Goal: Information Seeking & Learning: Learn about a topic

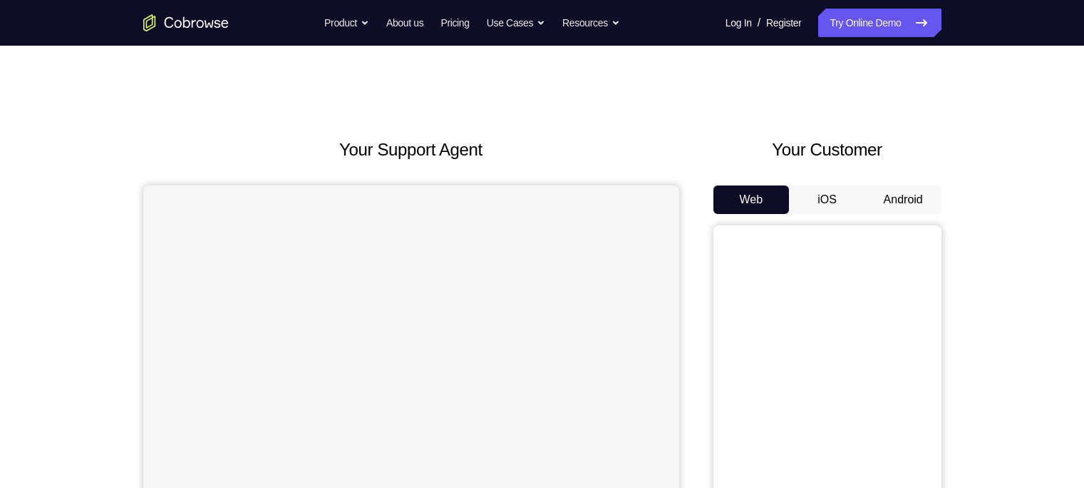
click at [890, 196] on button "Android" at bounding box center [903, 199] width 76 height 29
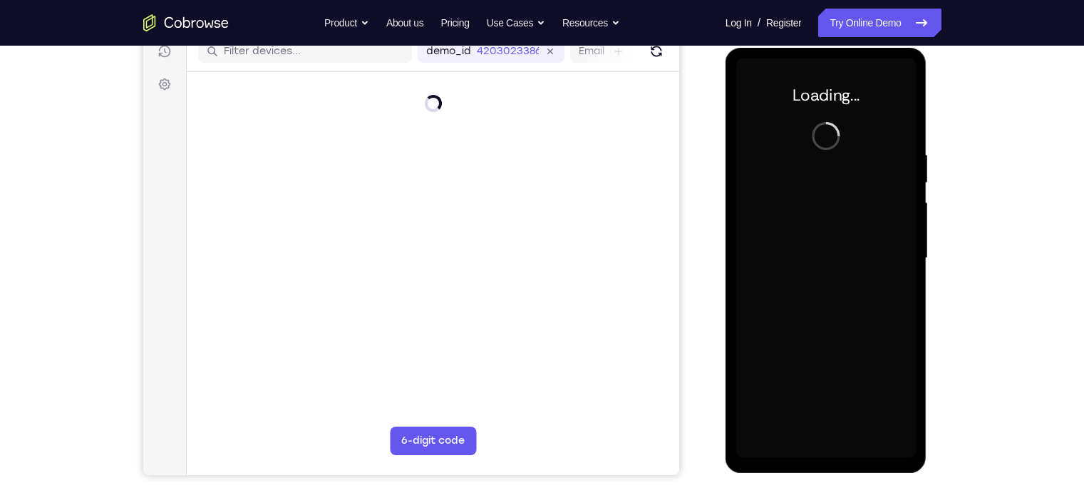
scroll to position [187, 0]
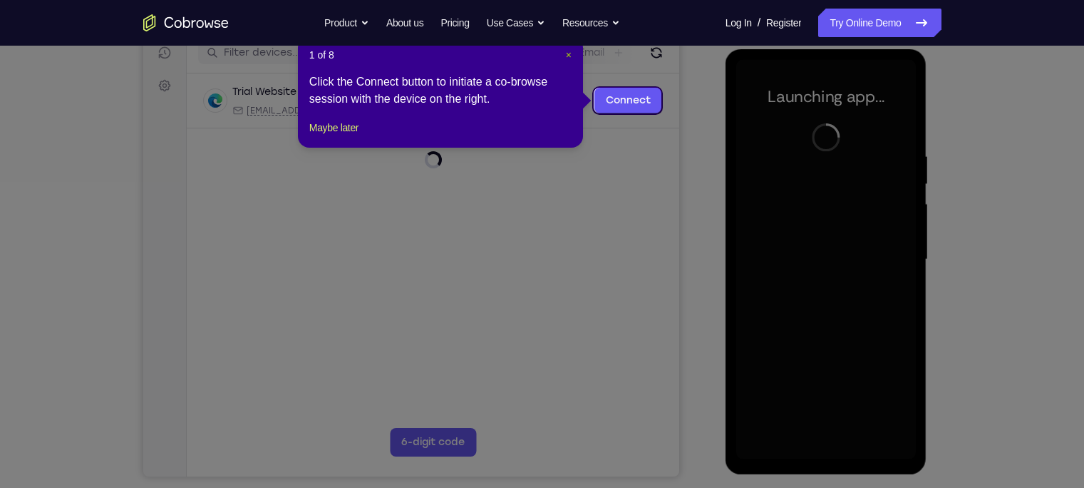
click at [567, 52] on span "×" at bounding box center [569, 54] width 6 height 11
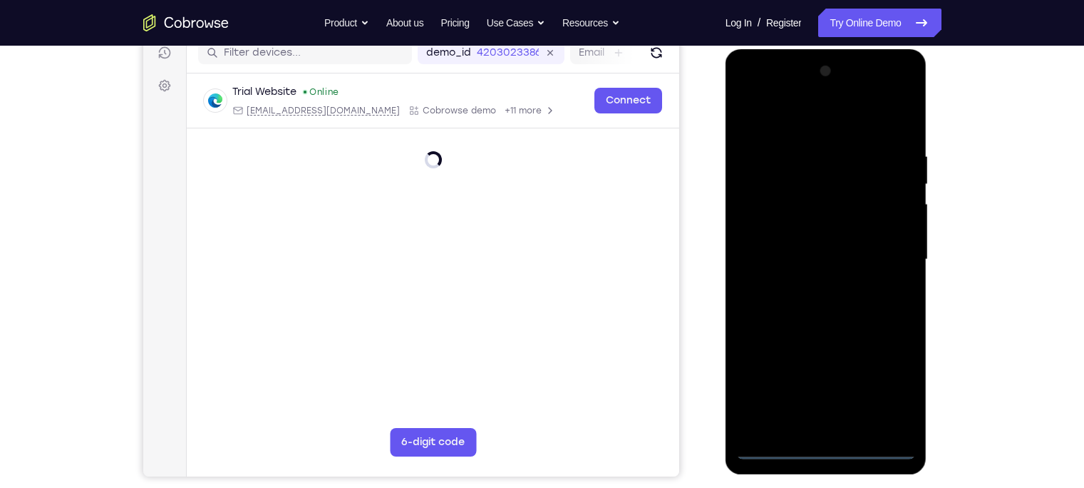
click at [828, 452] on div at bounding box center [826, 259] width 180 height 399
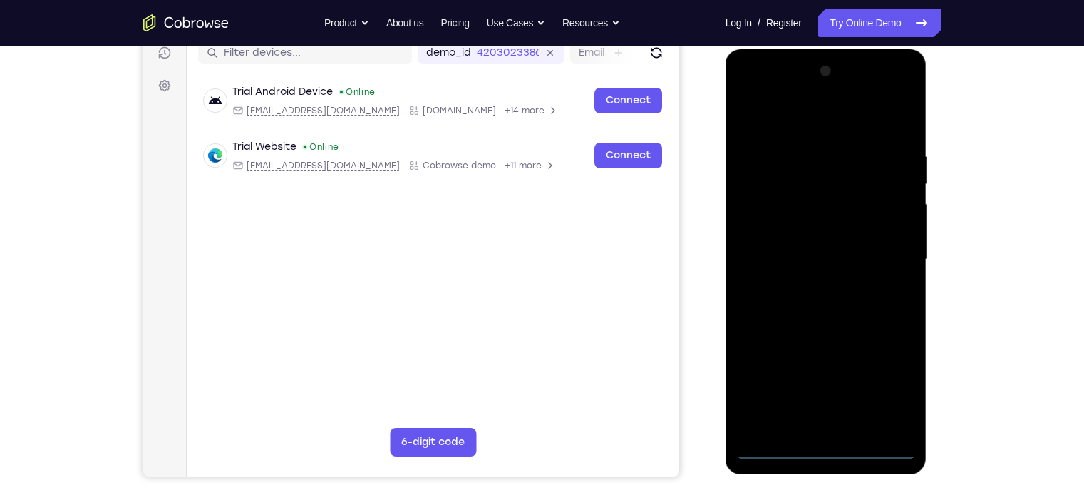
click at [891, 386] on div at bounding box center [826, 259] width 180 height 399
click at [746, 91] on div at bounding box center [826, 259] width 180 height 399
click at [895, 256] on div at bounding box center [826, 259] width 180 height 399
click at [811, 285] on div at bounding box center [826, 259] width 180 height 399
click at [801, 247] on div at bounding box center [826, 259] width 180 height 399
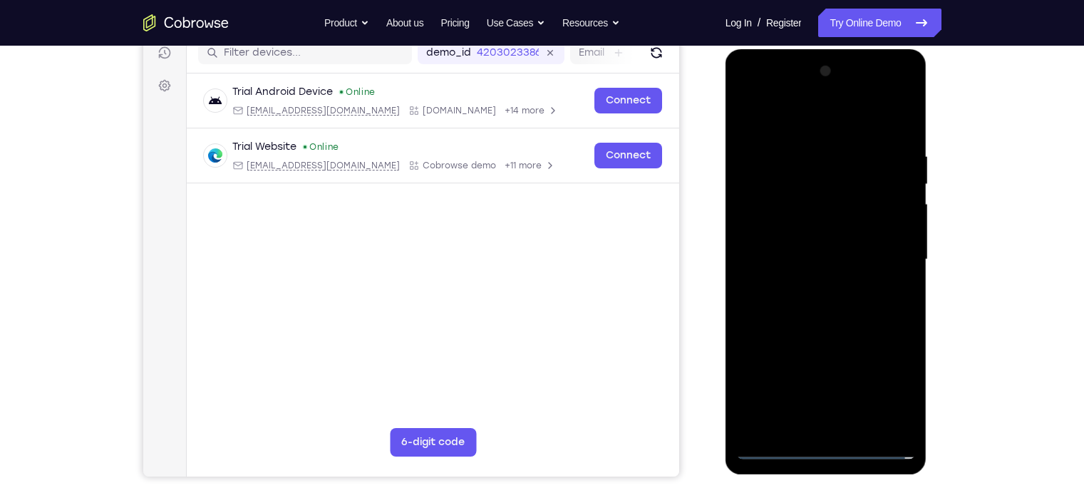
click at [784, 229] on div at bounding box center [826, 259] width 180 height 399
click at [786, 261] on div at bounding box center [826, 259] width 180 height 399
click at [825, 310] on div at bounding box center [826, 259] width 180 height 399
click at [821, 296] on div at bounding box center [826, 259] width 180 height 399
click at [898, 234] on div at bounding box center [826, 259] width 180 height 399
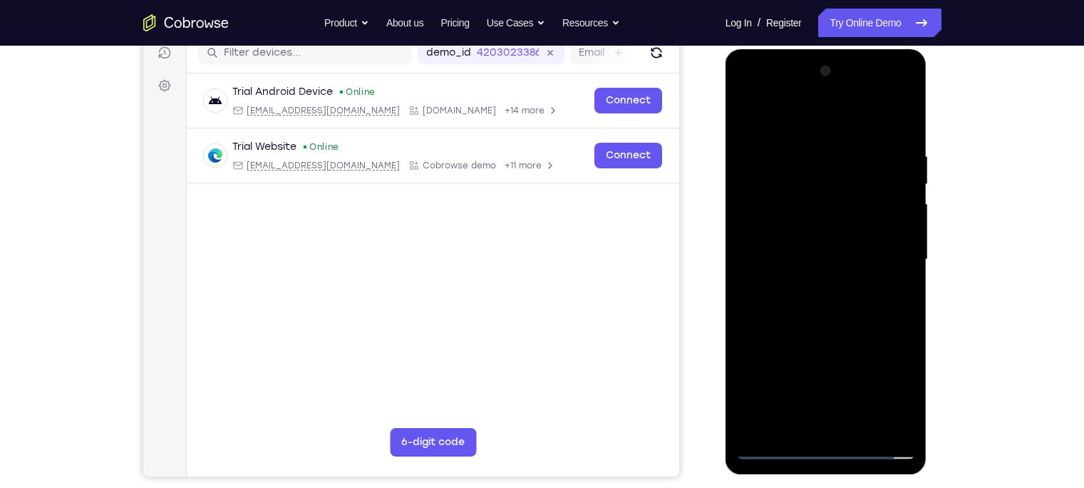
click at [846, 257] on div at bounding box center [826, 259] width 180 height 399
click at [801, 173] on div at bounding box center [826, 259] width 180 height 399
click at [819, 204] on div at bounding box center [826, 259] width 180 height 399
click at [900, 135] on div at bounding box center [826, 259] width 180 height 399
click at [855, 426] on div at bounding box center [826, 259] width 180 height 399
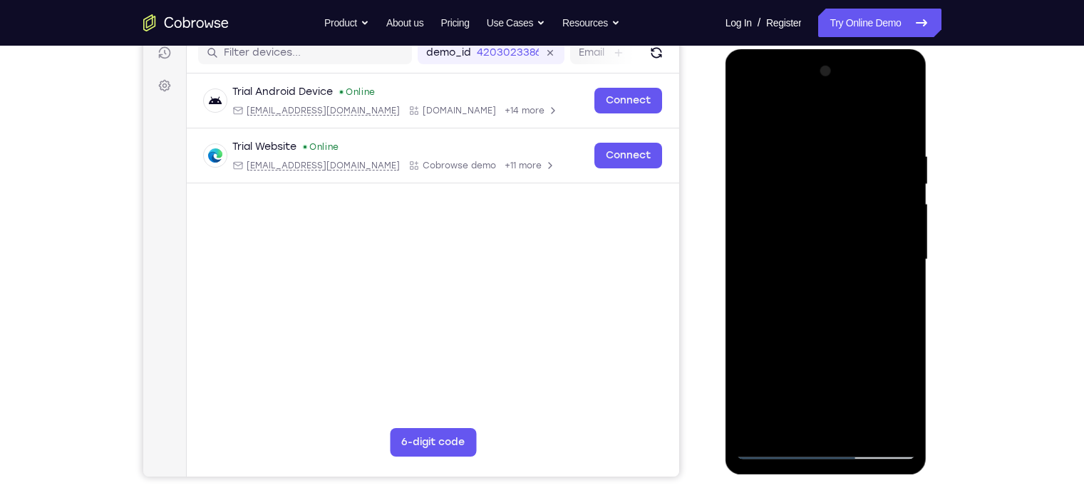
click at [802, 239] on div at bounding box center [826, 259] width 180 height 399
click at [819, 336] on div at bounding box center [826, 259] width 180 height 399
click at [825, 235] on div at bounding box center [826, 259] width 180 height 399
click at [895, 292] on div at bounding box center [826, 259] width 180 height 399
click at [746, 117] on div at bounding box center [826, 259] width 180 height 399
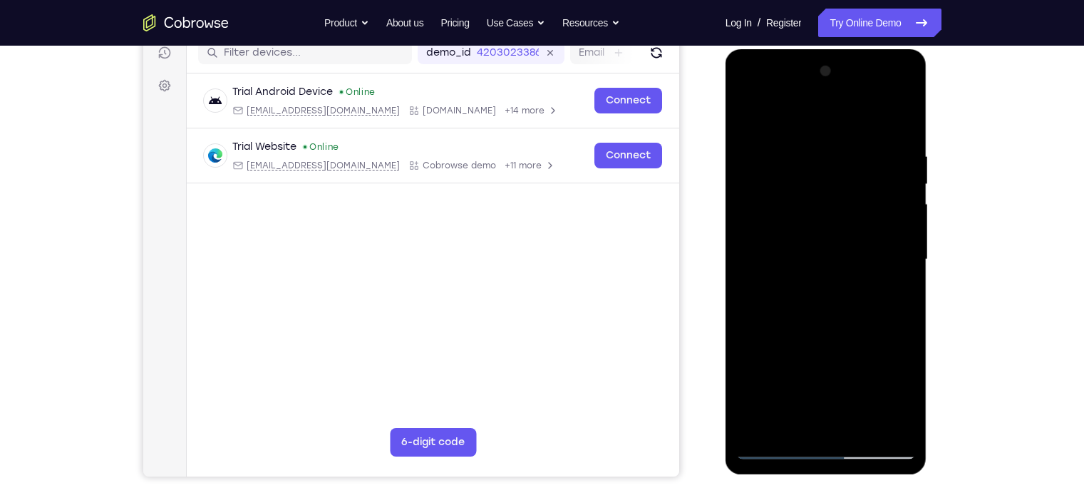
click at [911, 184] on div at bounding box center [826, 259] width 180 height 399
click at [908, 184] on div at bounding box center [826, 259] width 180 height 399
click at [747, 181] on div at bounding box center [826, 259] width 180 height 399
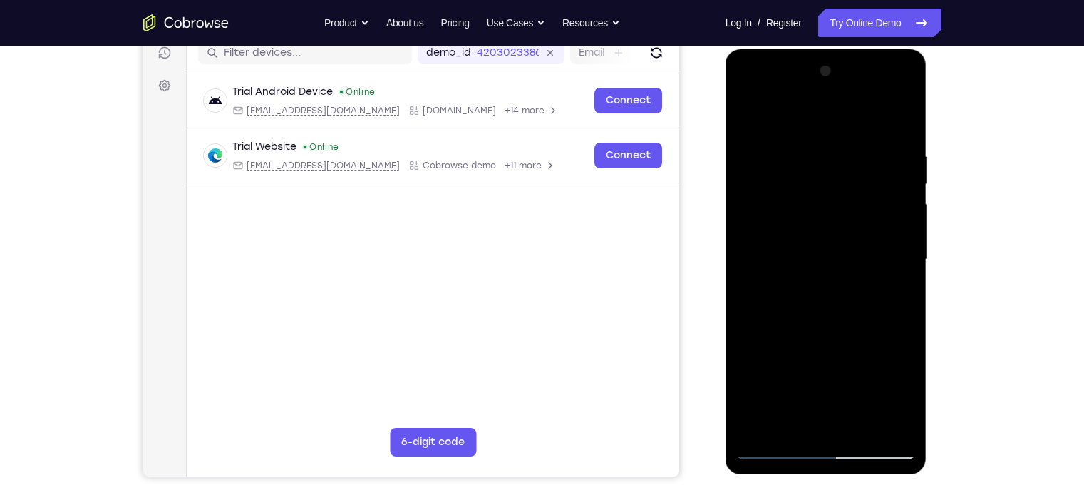
click at [747, 181] on div at bounding box center [826, 259] width 180 height 399
click at [754, 112] on div at bounding box center [826, 259] width 180 height 399
click at [868, 424] on div at bounding box center [826, 259] width 180 height 399
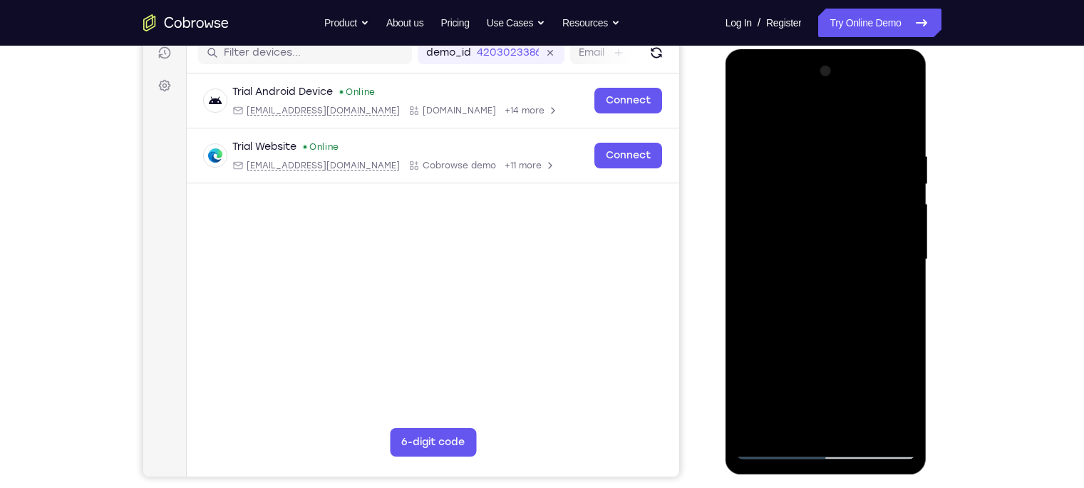
click at [748, 116] on div at bounding box center [826, 259] width 180 height 399
drag, startPoint x: 838, startPoint y: 332, endPoint x: 836, endPoint y: 164, distance: 168.2
click at [836, 164] on div at bounding box center [826, 259] width 180 height 399
click at [907, 151] on div at bounding box center [826, 259] width 180 height 399
drag, startPoint x: 850, startPoint y: 179, endPoint x: 849, endPoint y: 240, distance: 61.3
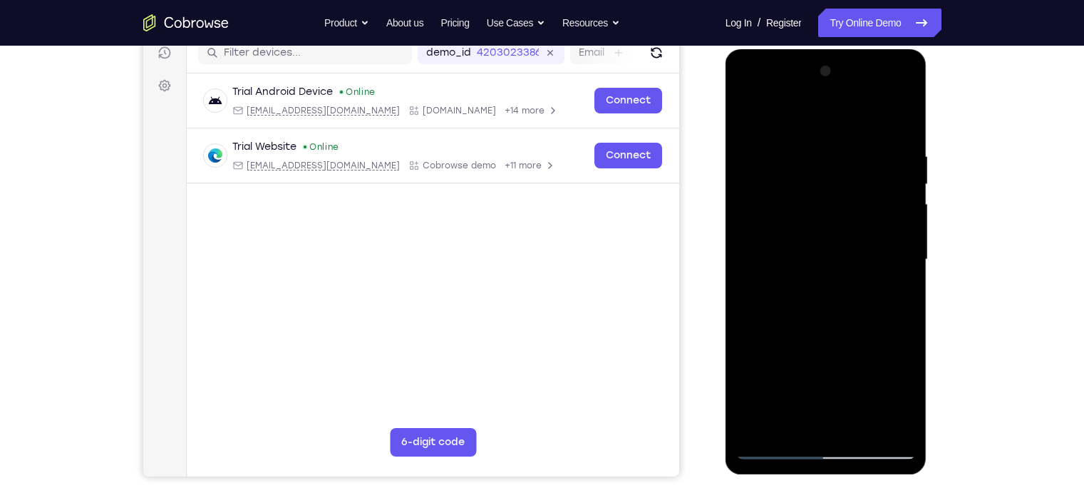
click at [849, 240] on div at bounding box center [826, 259] width 180 height 399
click at [910, 214] on div at bounding box center [826, 259] width 180 height 399
drag, startPoint x: 816, startPoint y: 268, endPoint x: 838, endPoint y: 109, distance: 160.5
click at [838, 109] on div at bounding box center [826, 259] width 180 height 399
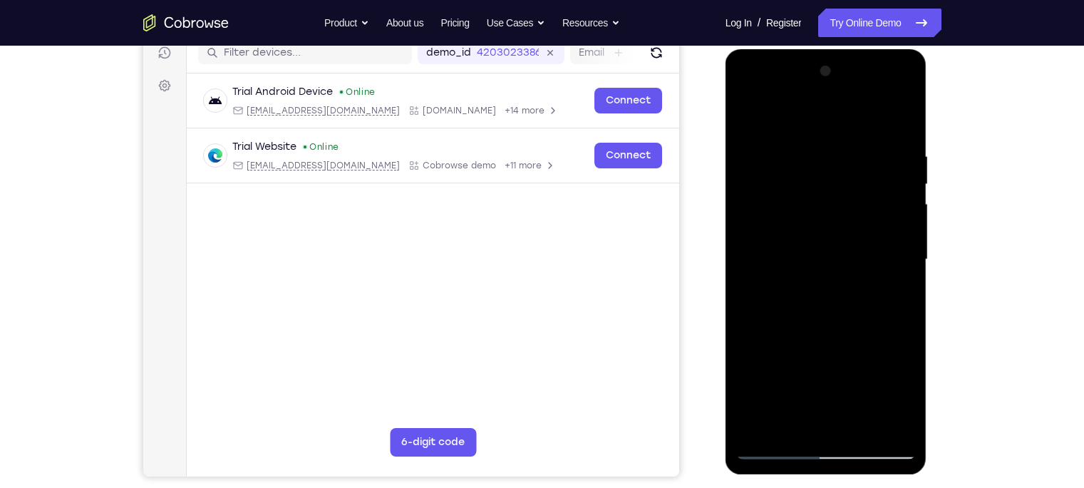
drag, startPoint x: 822, startPoint y: 222, endPoint x: 836, endPoint y: 83, distance: 139.7
click at [836, 83] on div at bounding box center [826, 259] width 180 height 399
drag, startPoint x: 824, startPoint y: 259, endPoint x: 833, endPoint y: 123, distance: 136.4
click at [833, 123] on div at bounding box center [826, 259] width 180 height 399
drag, startPoint x: 817, startPoint y: 264, endPoint x: 826, endPoint y: 194, distance: 70.5
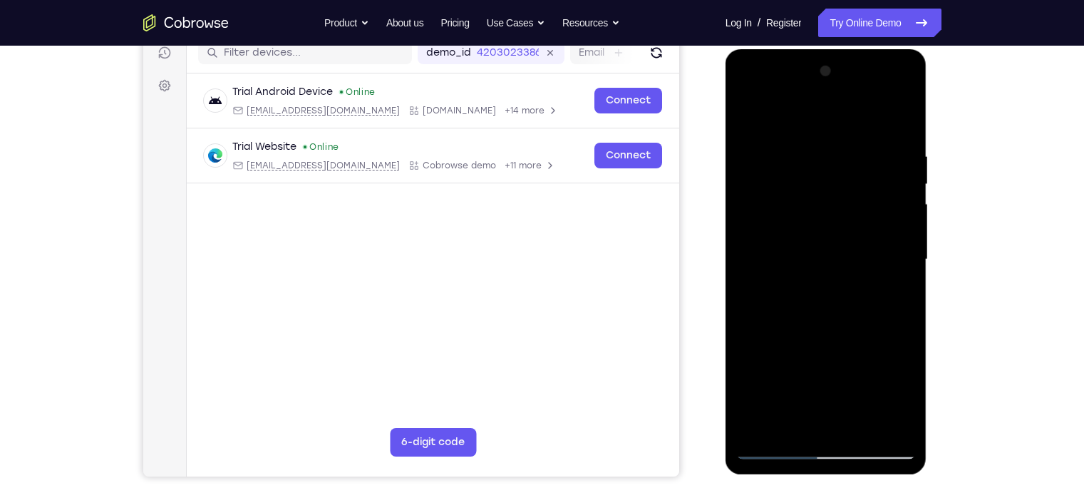
click at [826, 194] on div at bounding box center [826, 259] width 180 height 399
click at [909, 267] on div at bounding box center [826, 259] width 180 height 399
drag, startPoint x: 834, startPoint y: 297, endPoint x: 836, endPoint y: 154, distance: 142.6
click at [836, 154] on div at bounding box center [826, 259] width 180 height 399
drag, startPoint x: 832, startPoint y: 267, endPoint x: 843, endPoint y: 116, distance: 150.8
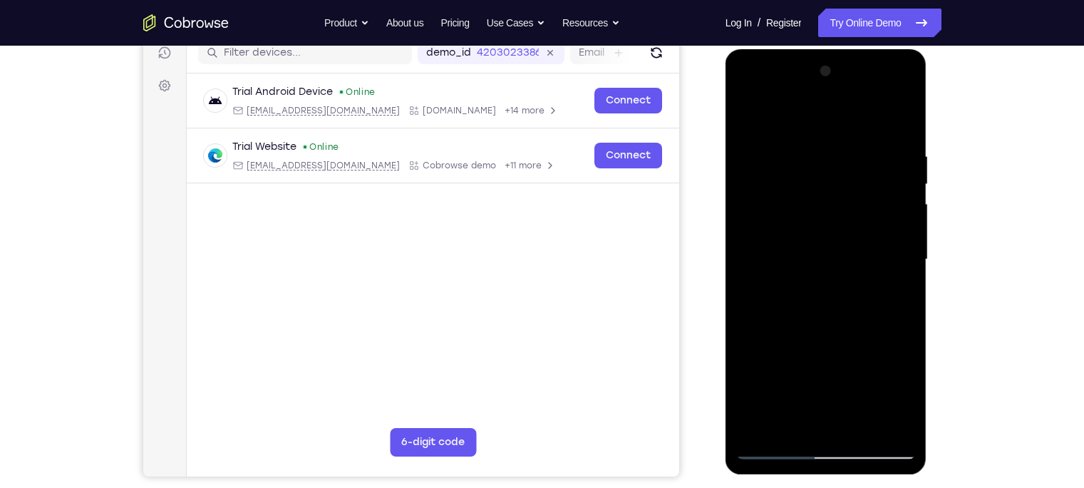
click at [843, 116] on div at bounding box center [826, 259] width 180 height 399
drag, startPoint x: 820, startPoint y: 358, endPoint x: 829, endPoint y: 209, distance: 149.3
click at [829, 209] on div at bounding box center [826, 259] width 180 height 399
drag, startPoint x: 840, startPoint y: 299, endPoint x: 842, endPoint y: 362, distance: 63.5
click at [842, 362] on div at bounding box center [826, 259] width 180 height 399
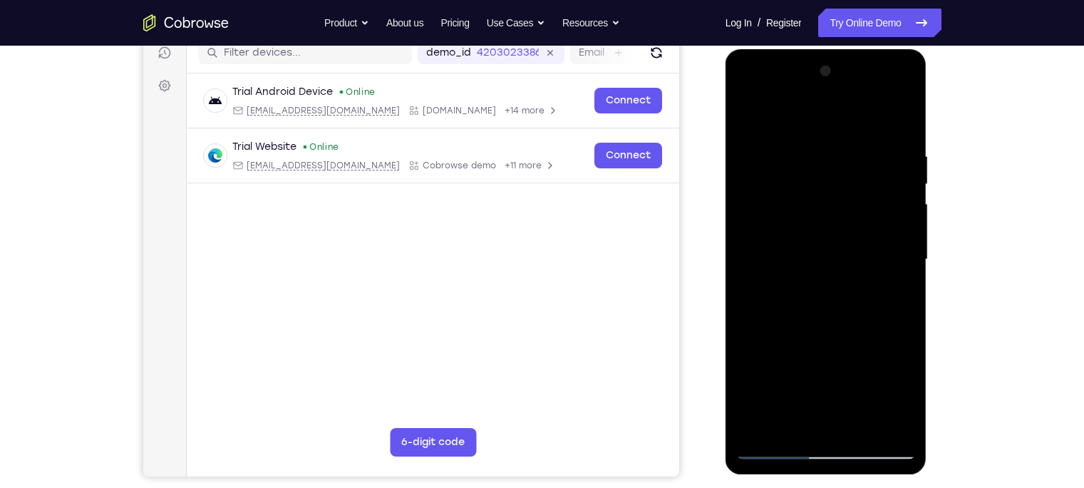
click at [860, 424] on div at bounding box center [826, 259] width 180 height 399
click at [777, 440] on div at bounding box center [826, 259] width 180 height 399
click at [825, 448] on div at bounding box center [826, 259] width 180 height 399
